Goal: Find specific page/section: Find specific page/section

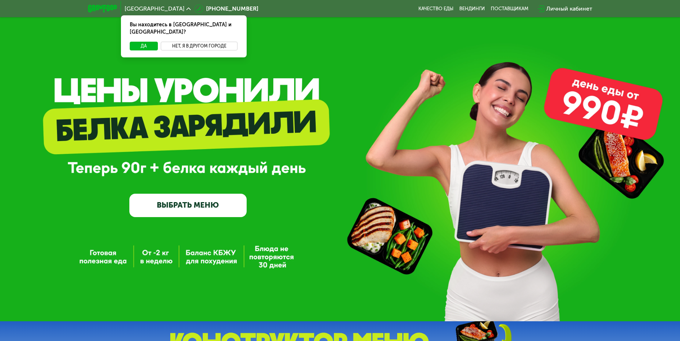
click at [215, 42] on button "Нет, я в другом городе" at bounding box center [199, 46] width 77 height 9
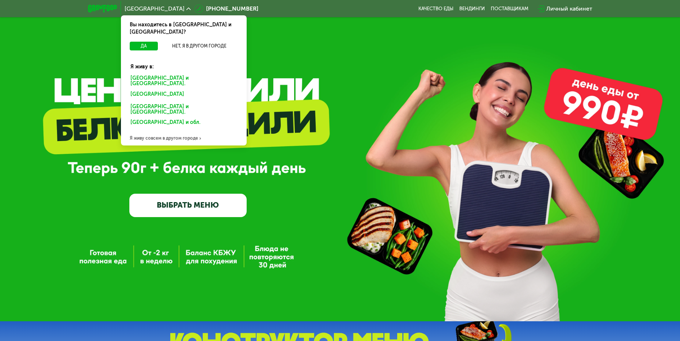
click at [174, 90] on div "[GEOGRAPHIC_DATA] и [GEOGRAPHIC_DATA]." at bounding box center [182, 96] width 114 height 12
